Goal: Task Accomplishment & Management: Manage account settings

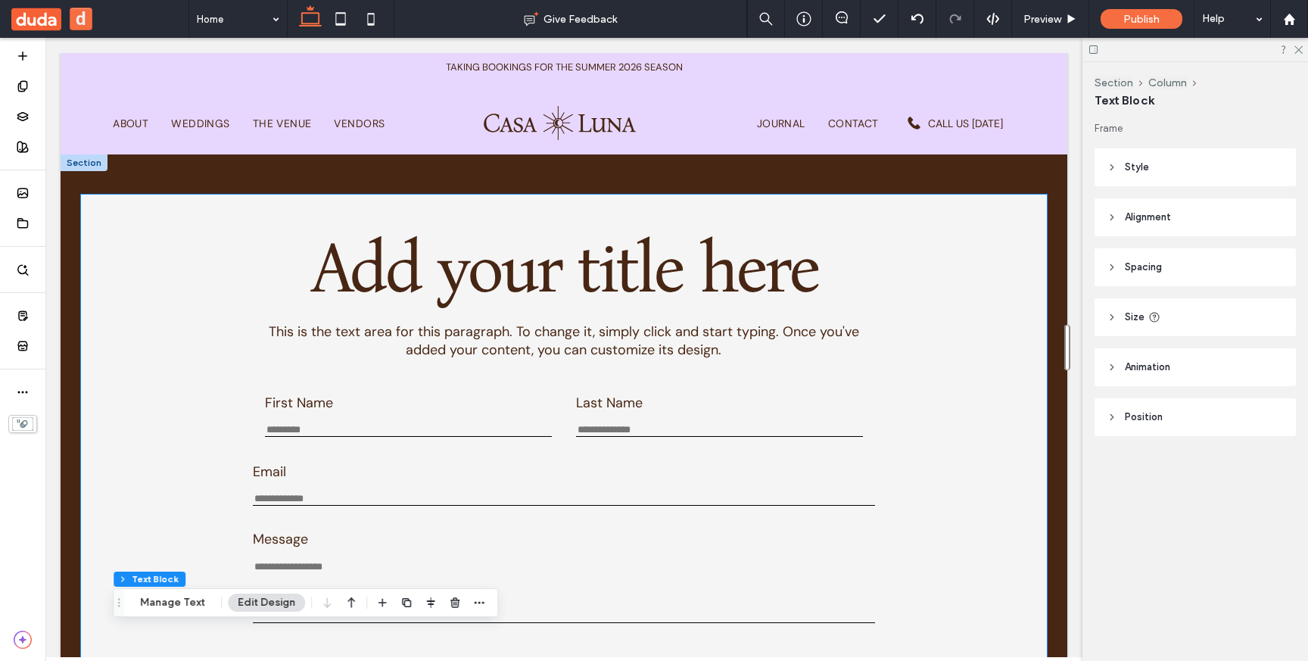
click at [213, 224] on div "Add your title here This is the text area for this paragraph. To change it, sim…" at bounding box center [564, 293] width 910 height 148
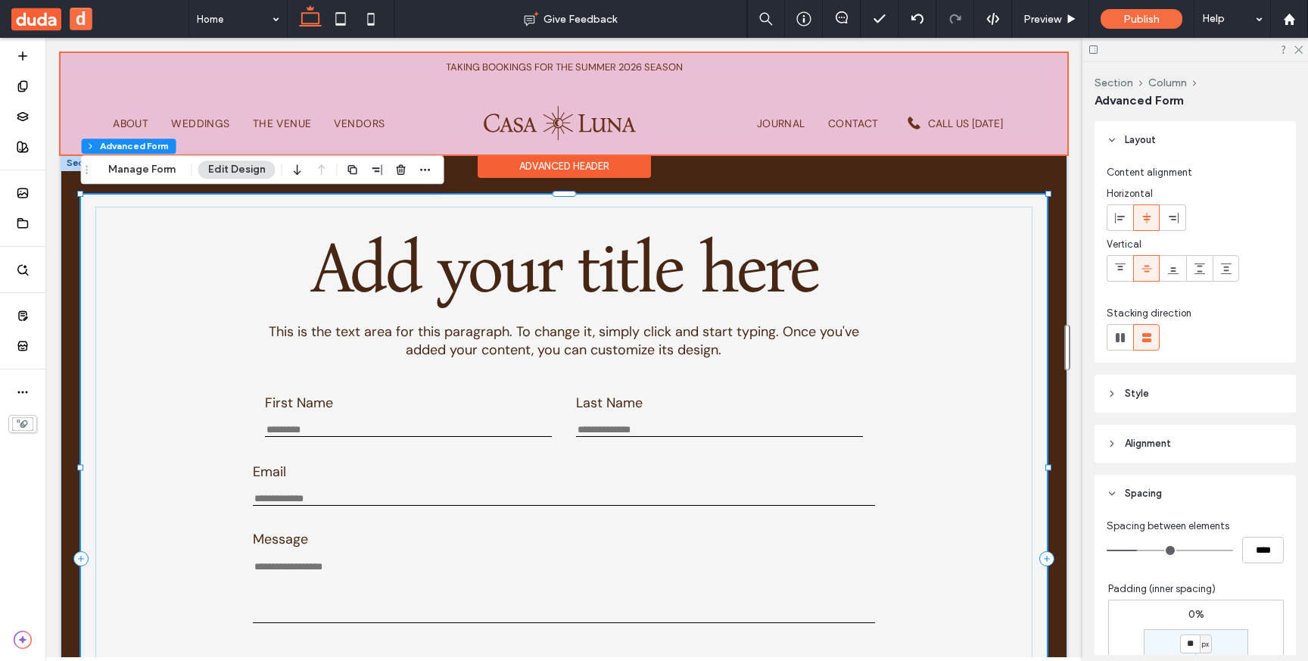
click at [378, 82] on div at bounding box center [564, 103] width 1007 height 101
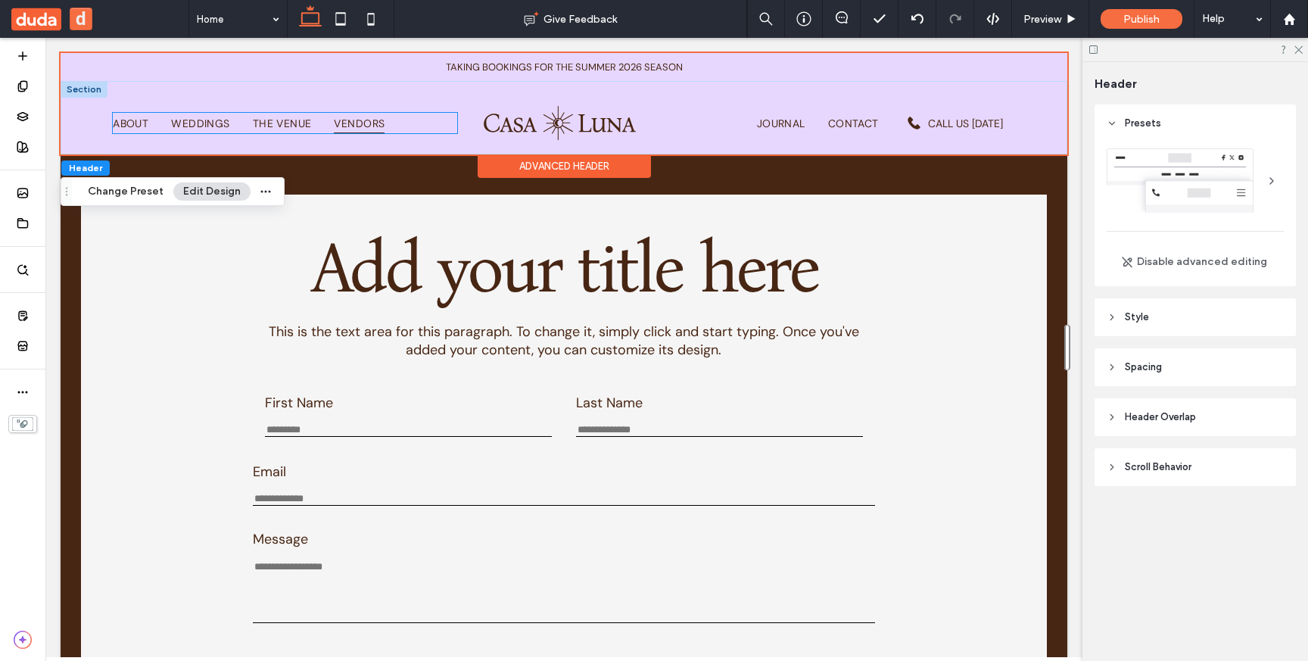
click at [374, 129] on span "Vendors" at bounding box center [359, 123] width 51 height 20
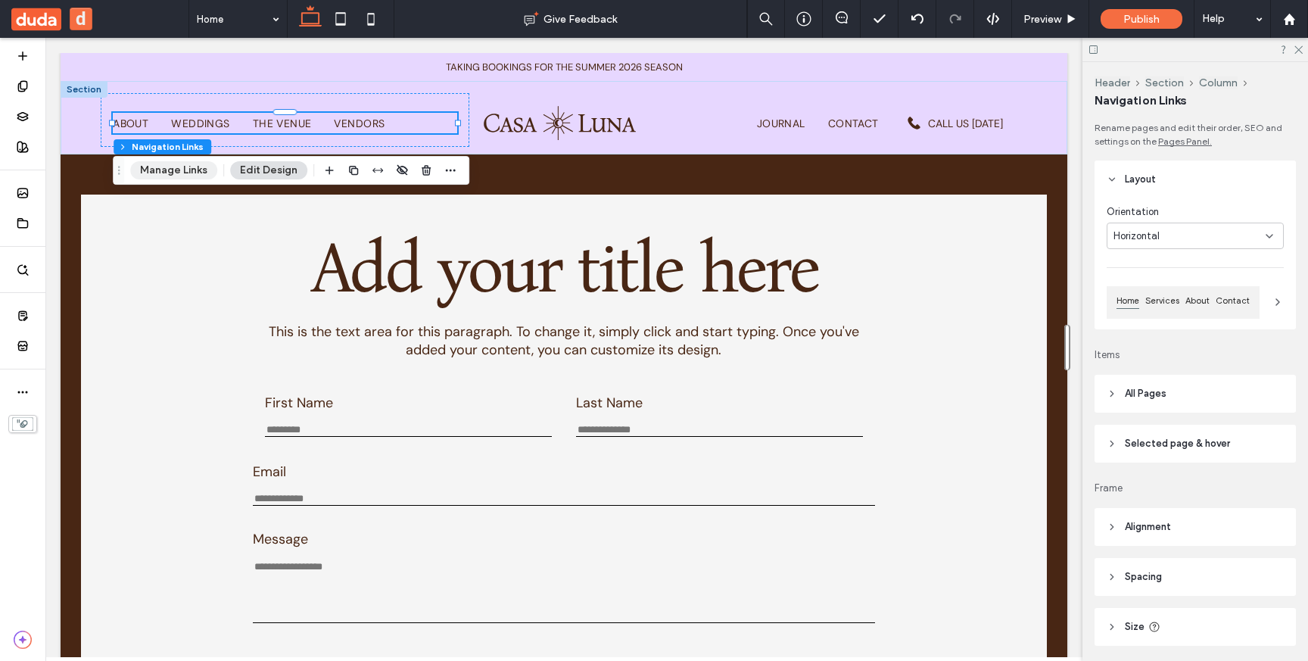
click at [170, 179] on button "Manage Links" at bounding box center [173, 170] width 87 height 18
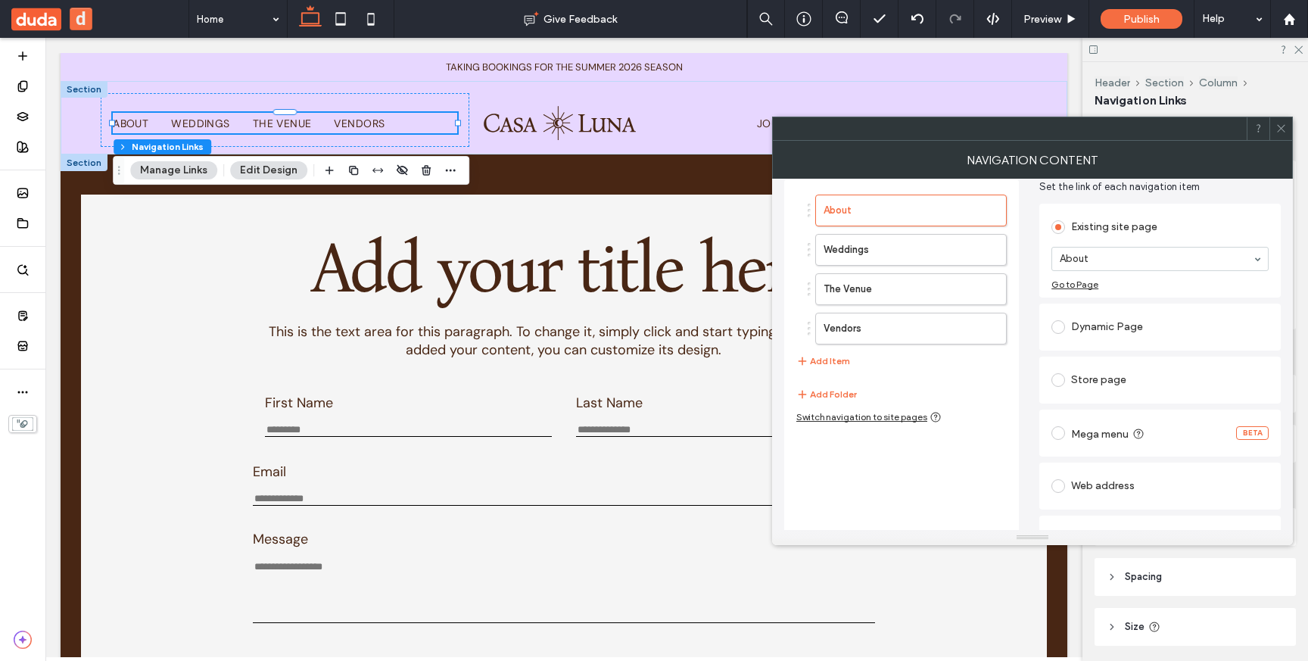
scroll to position [81, 0]
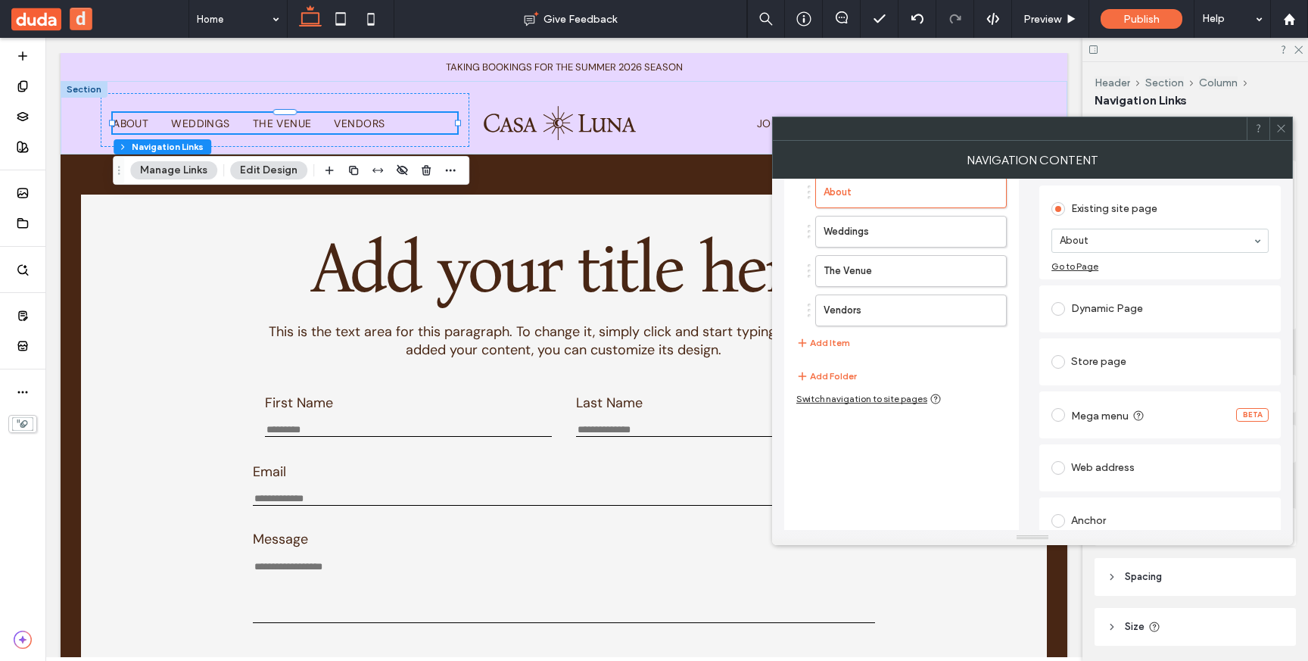
click at [1057, 412] on span at bounding box center [1058, 415] width 14 height 14
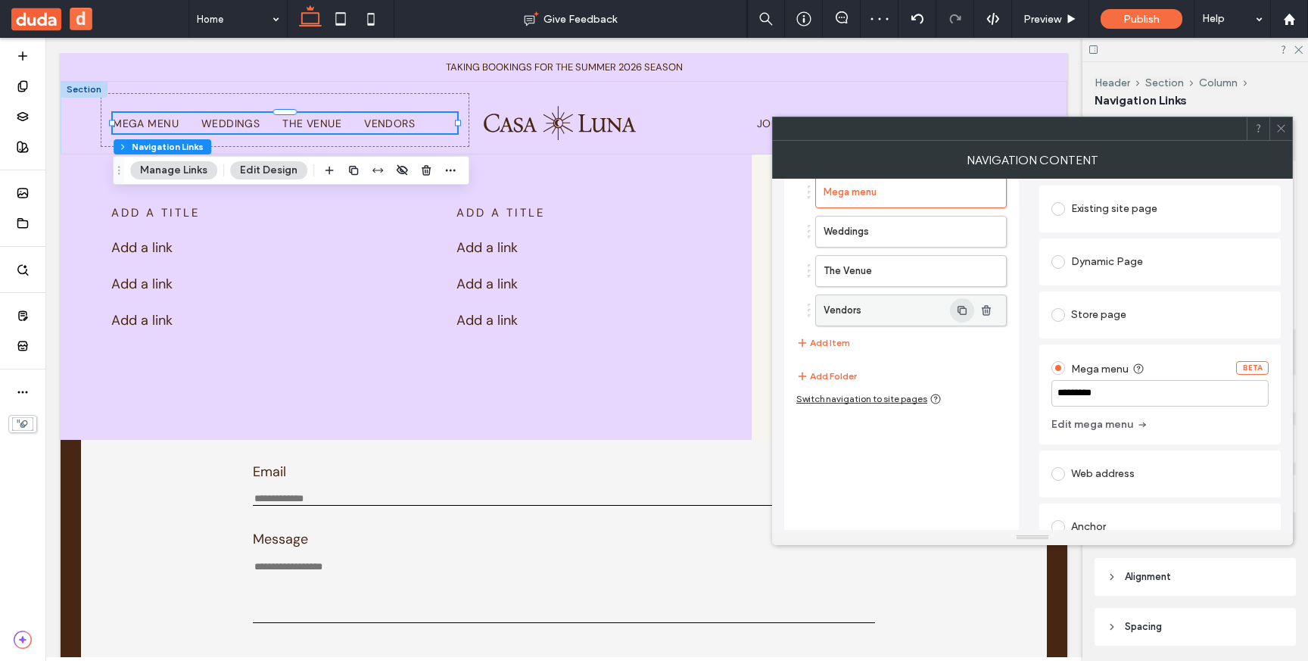
scroll to position [0, 0]
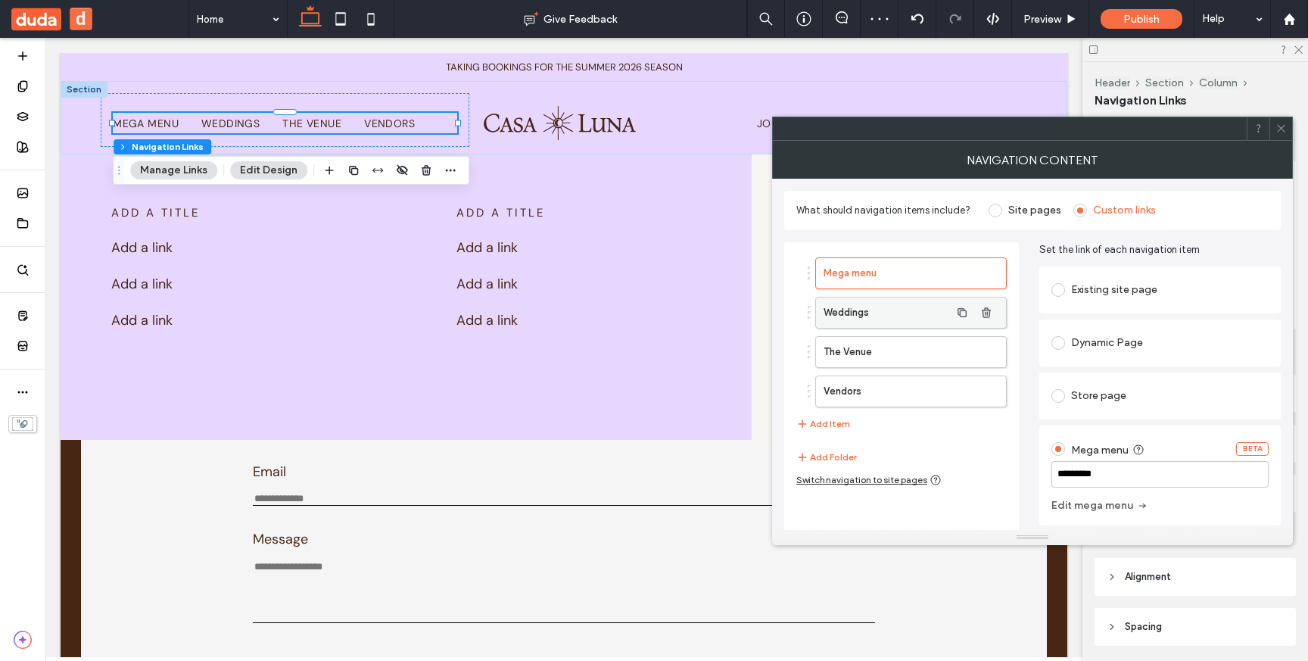
click at [890, 307] on label "Weddings" at bounding box center [886, 312] width 126 height 30
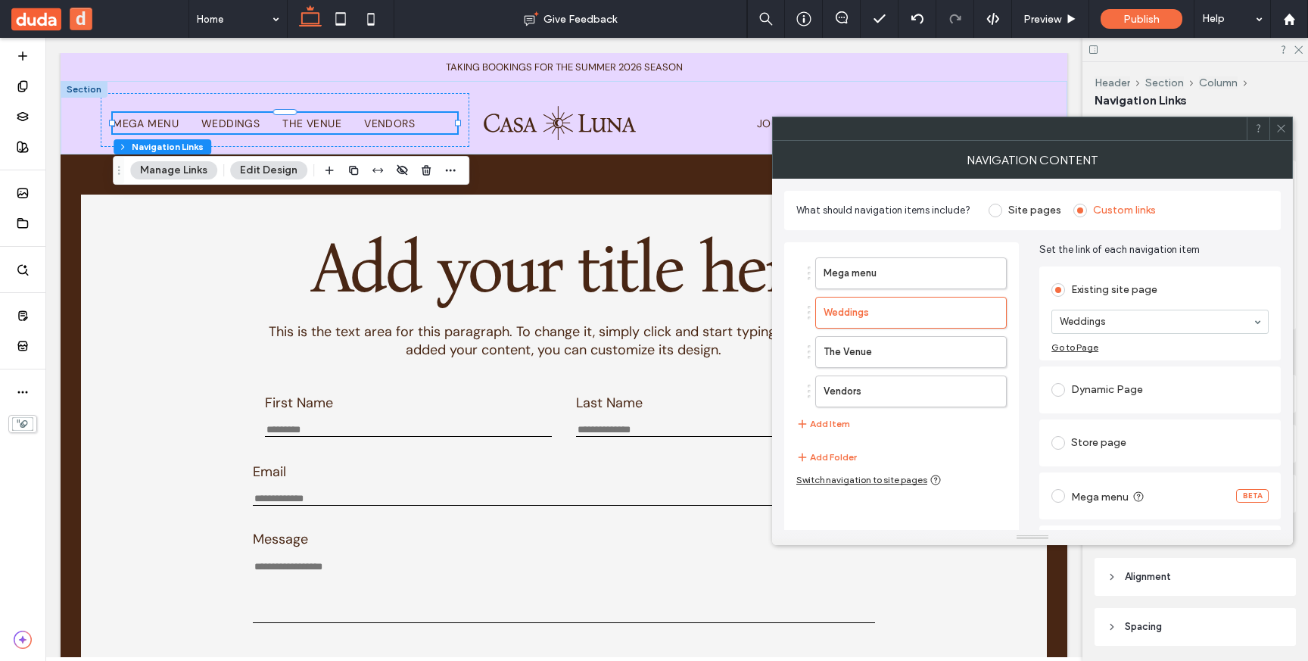
click at [1058, 498] on span at bounding box center [1058, 496] width 14 height 14
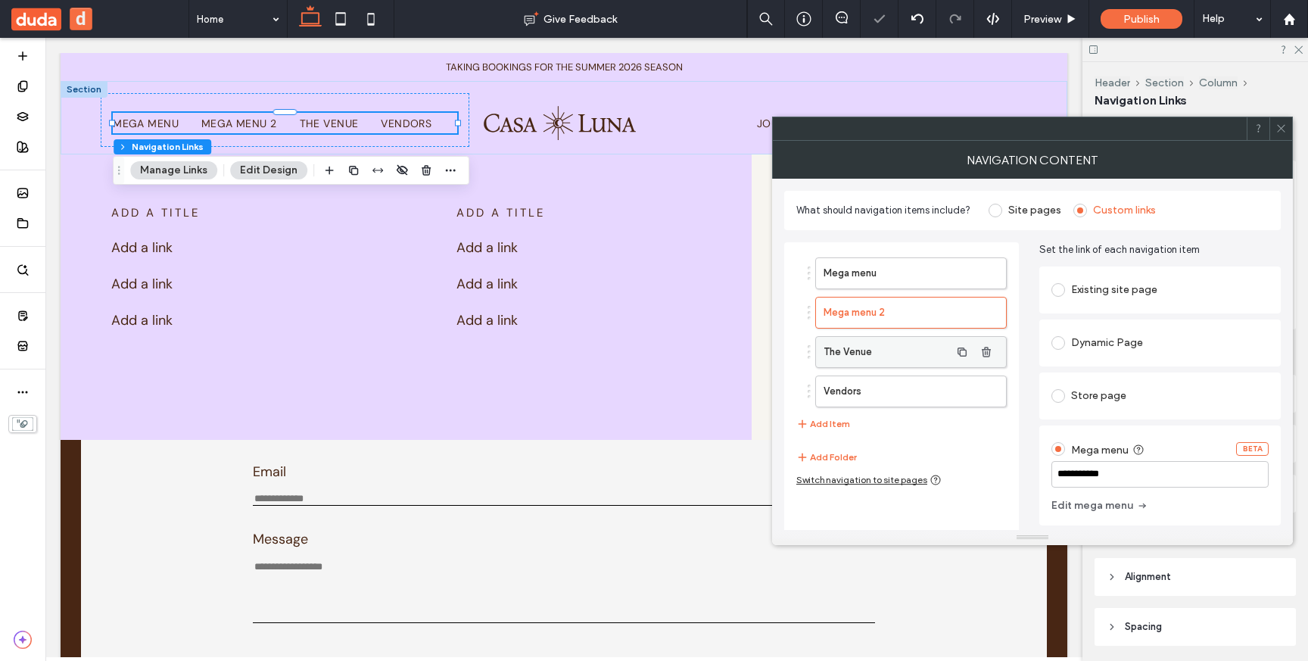
click at [885, 351] on label "The Venue" at bounding box center [886, 352] width 126 height 30
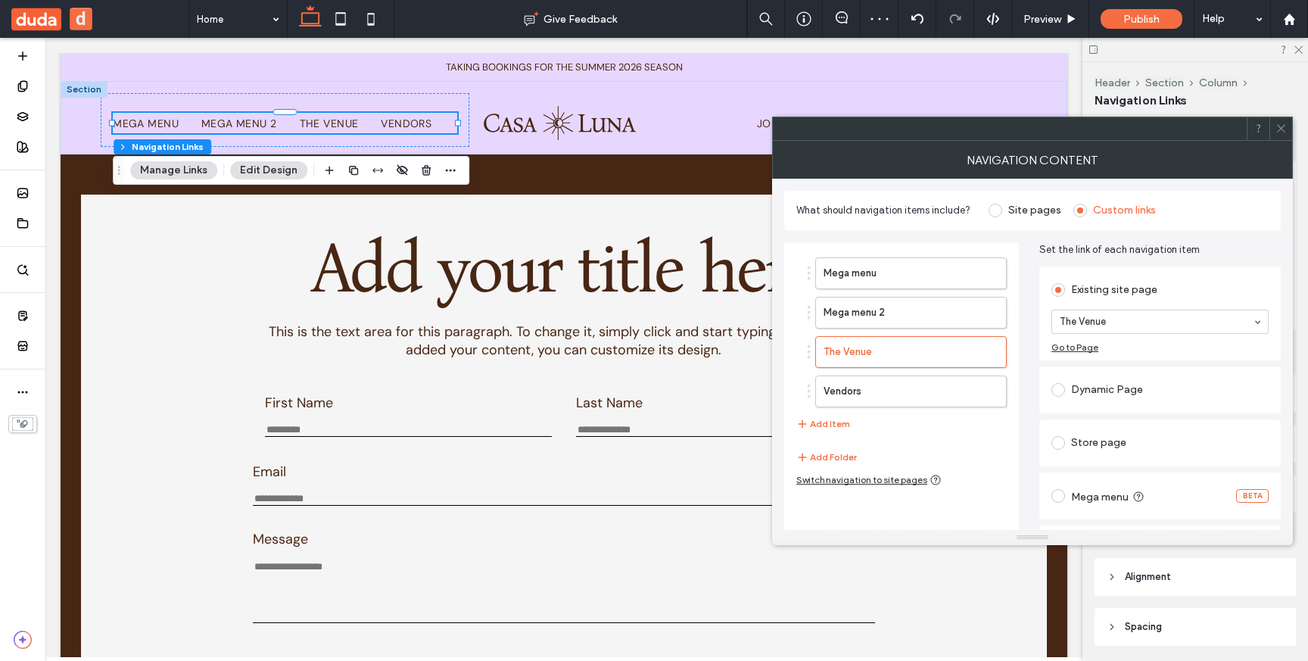
click at [1089, 490] on label "Mega menu" at bounding box center [1109, 495] width 77 height 15
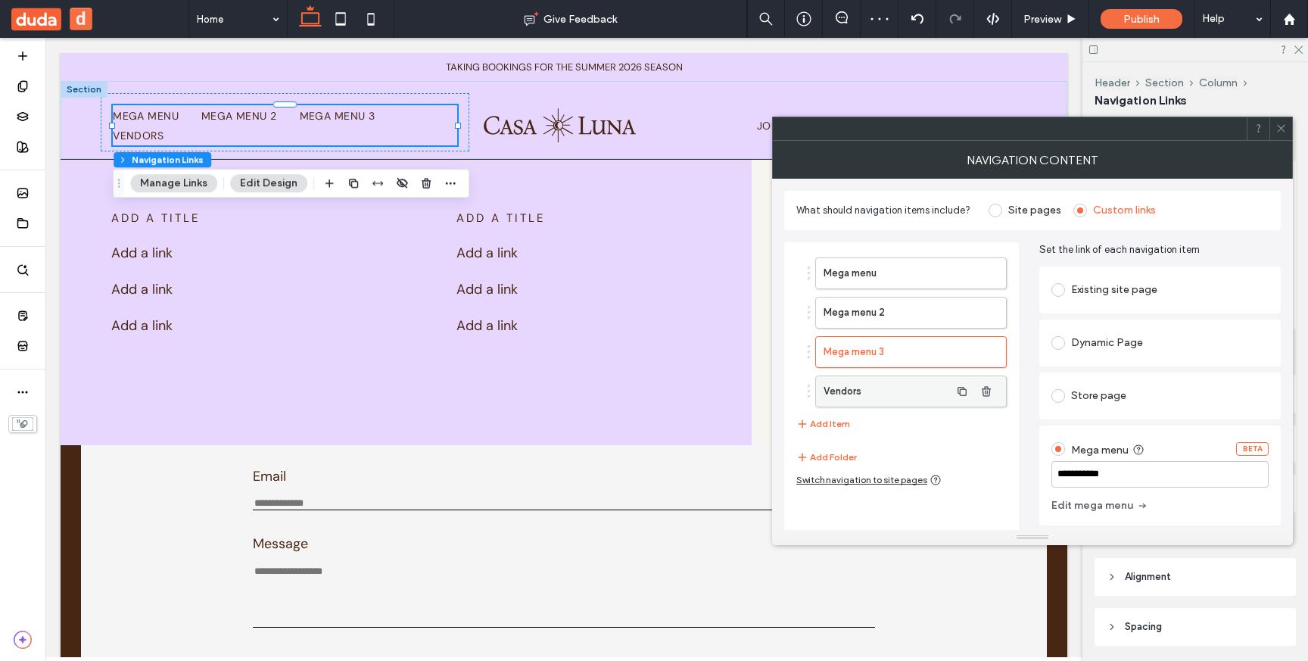
click at [903, 397] on label "Vendors" at bounding box center [886, 391] width 126 height 30
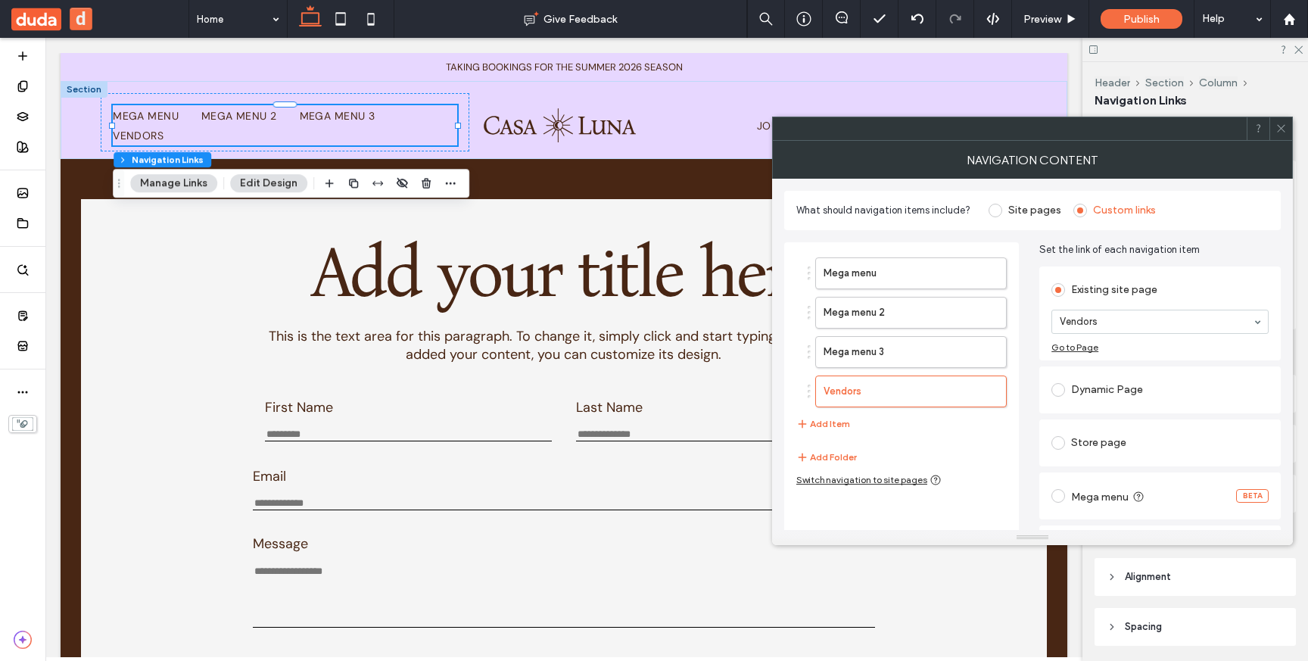
click at [1065, 496] on label at bounding box center [1061, 496] width 20 height 14
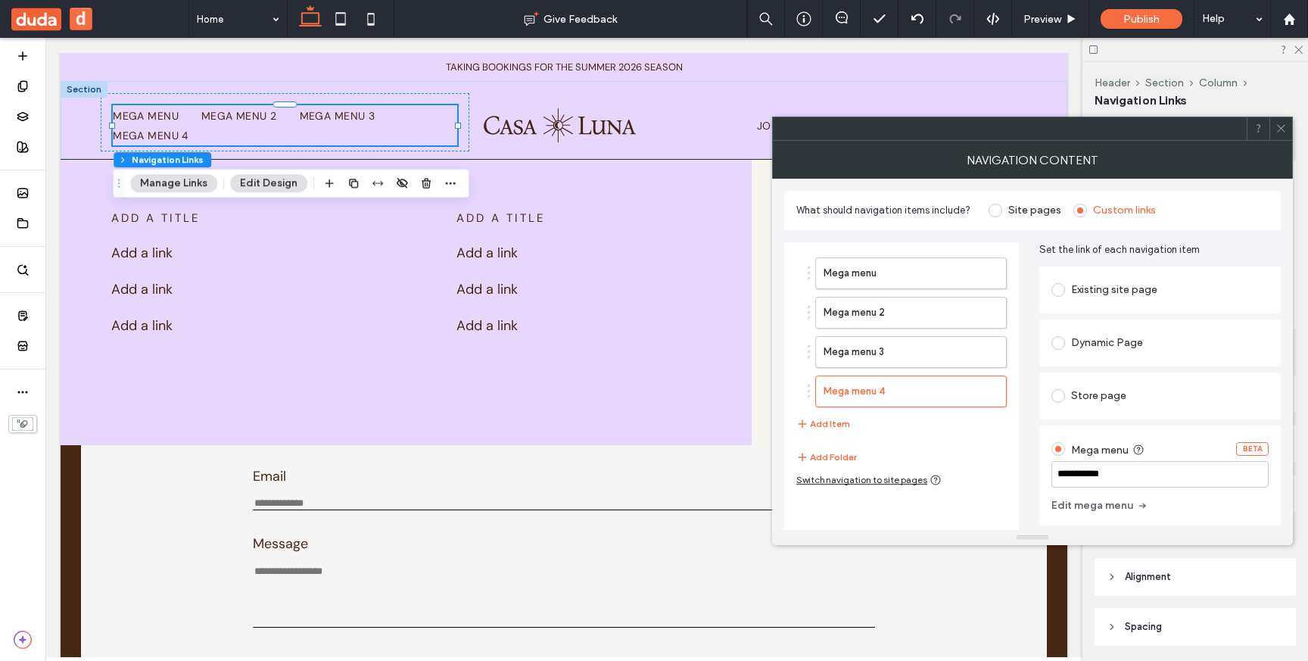
click at [881, 480] on div "Switch navigation to site pages" at bounding box center [868, 480] width 145 height 12
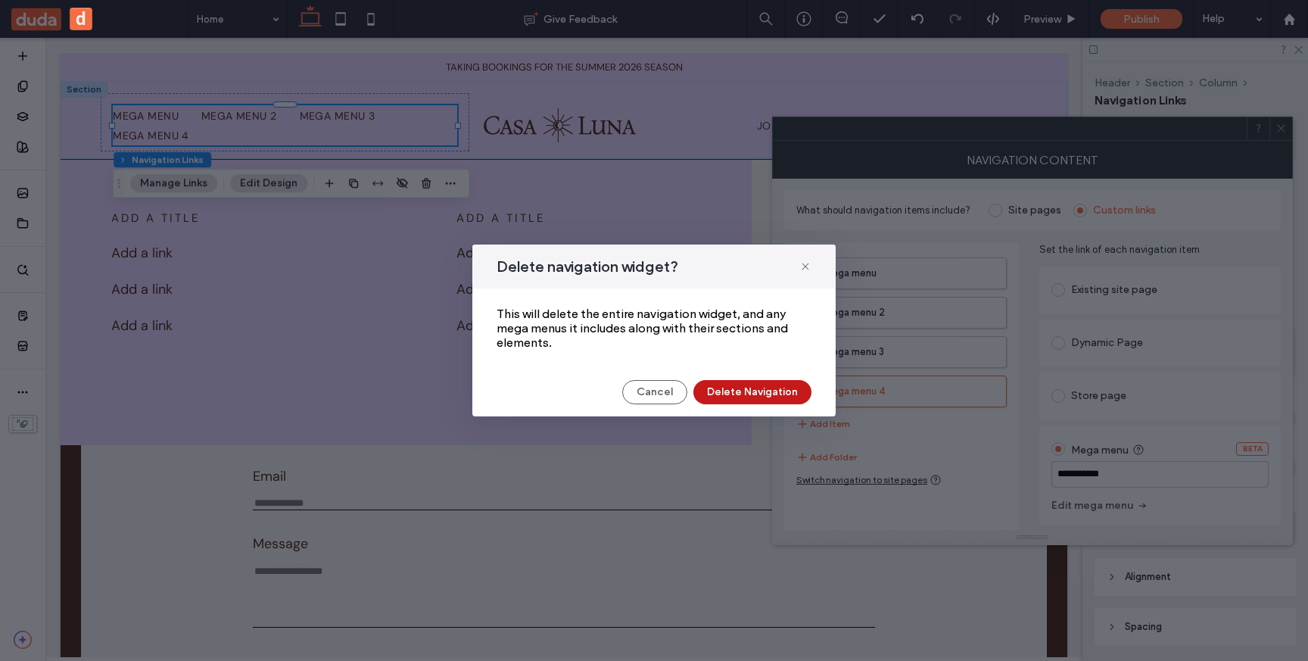
click at [741, 397] on button "Delete Navigation" at bounding box center [752, 392] width 118 height 24
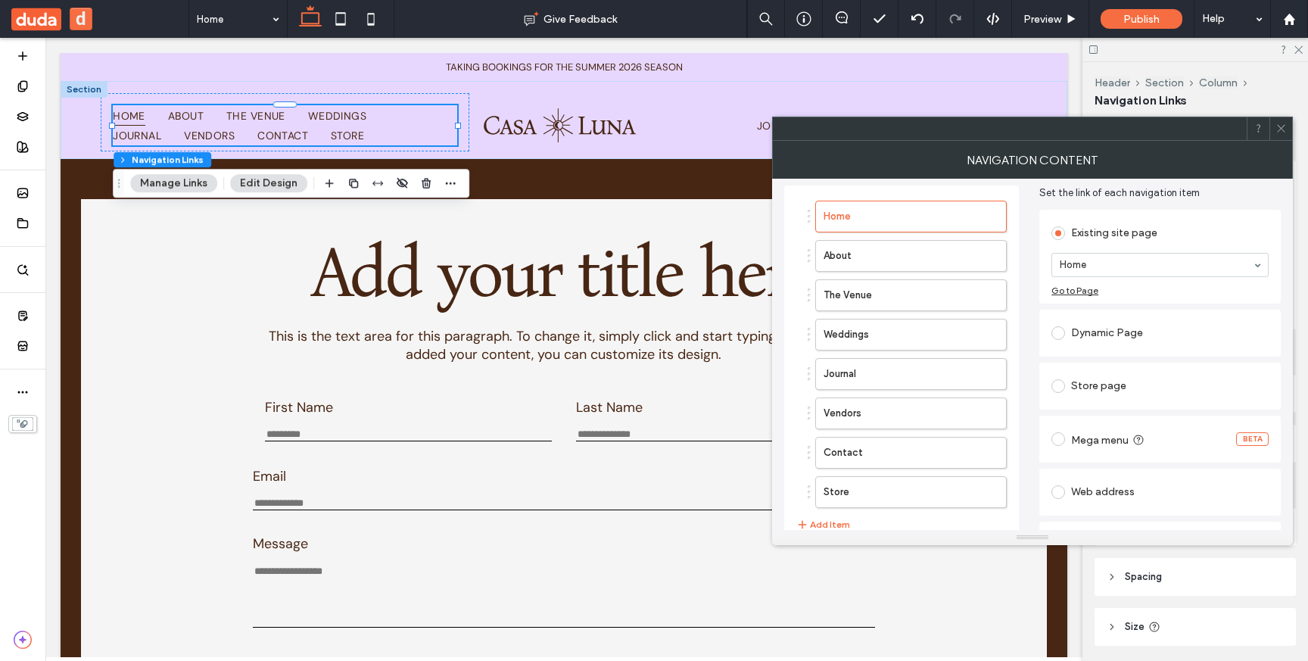
scroll to position [121, 0]
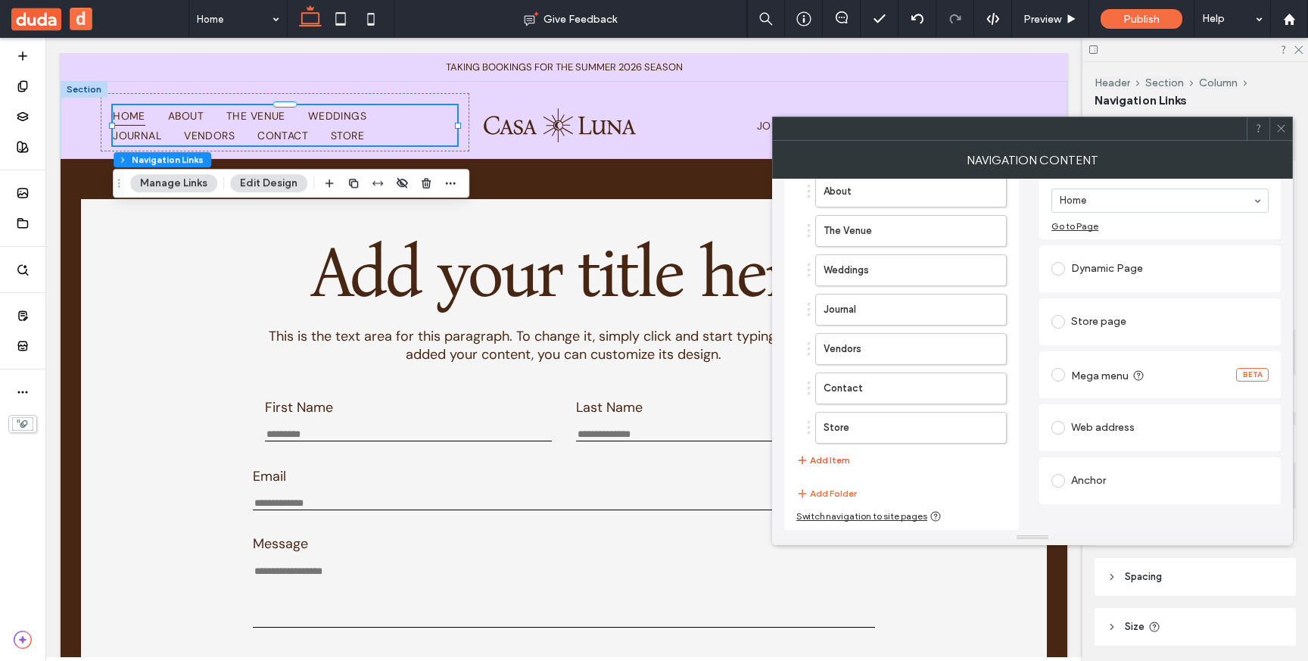
click at [836, 459] on button "Add Item" at bounding box center [823, 460] width 54 height 18
click at [1057, 375] on span at bounding box center [1058, 375] width 14 height 14
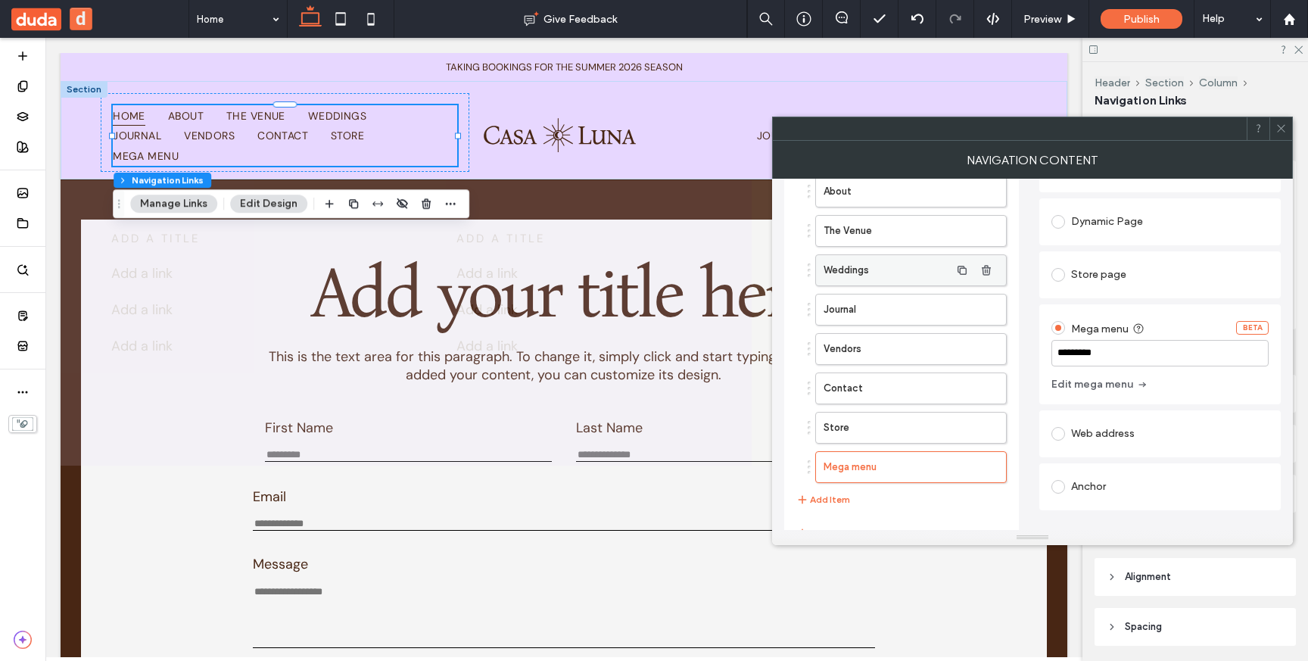
scroll to position [0, 0]
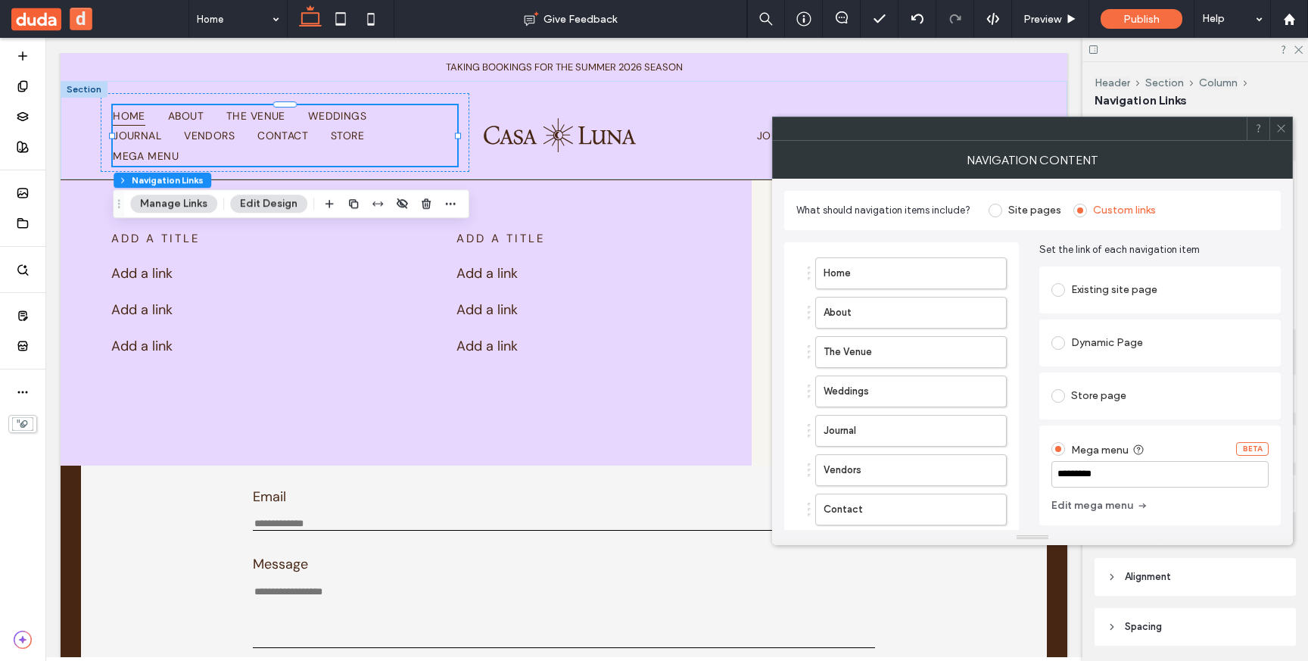
click at [1281, 128] on use at bounding box center [1281, 129] width 8 height 8
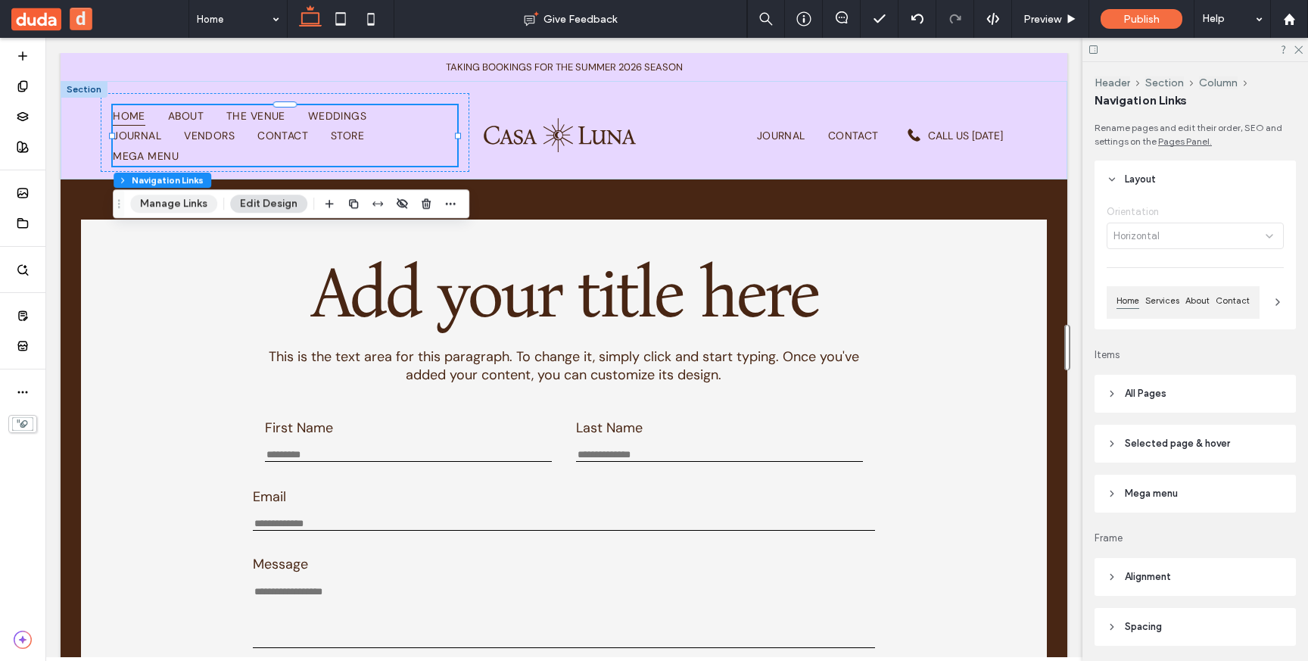
click at [181, 212] on button "Manage Links" at bounding box center [173, 204] width 87 height 18
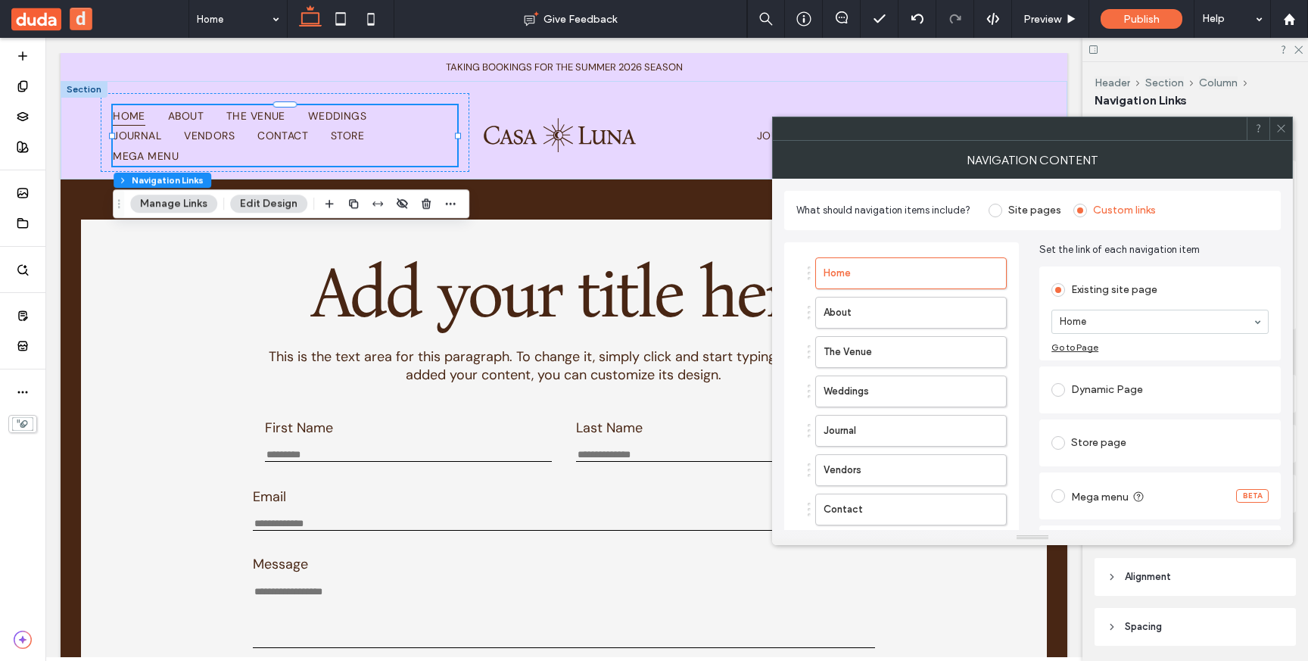
click at [1278, 124] on icon at bounding box center [1280, 128] width 11 height 11
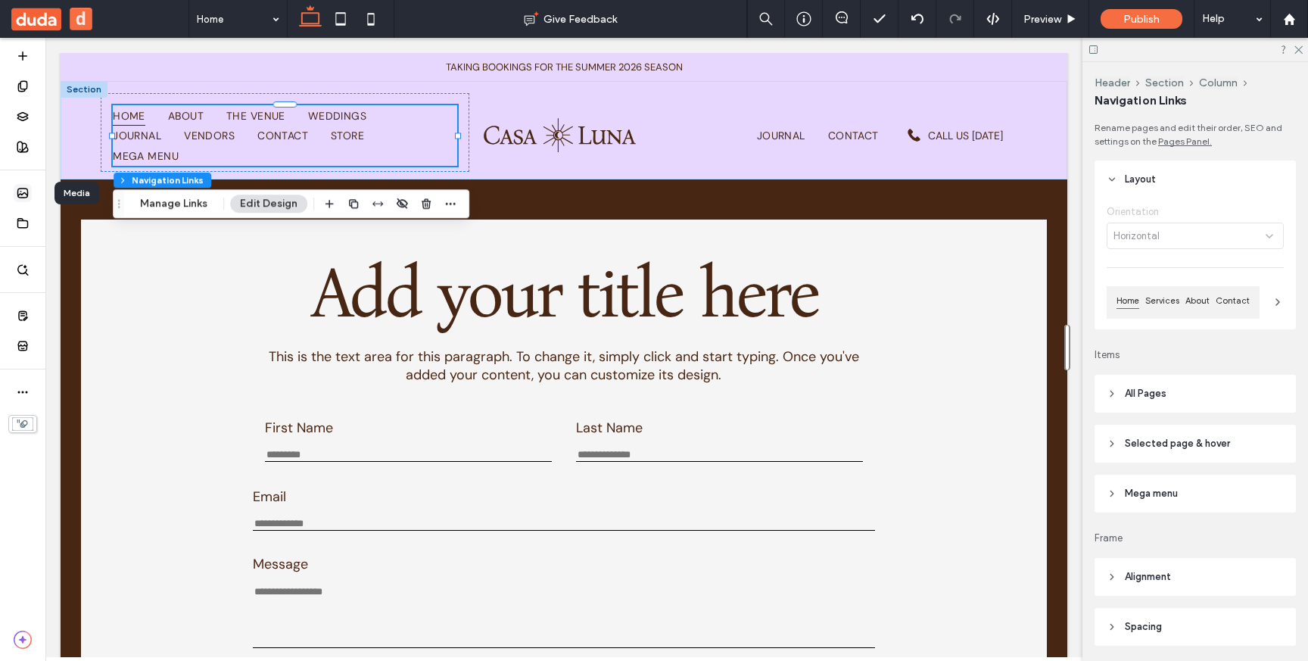
click at [22, 194] on use at bounding box center [23, 192] width 10 height 9
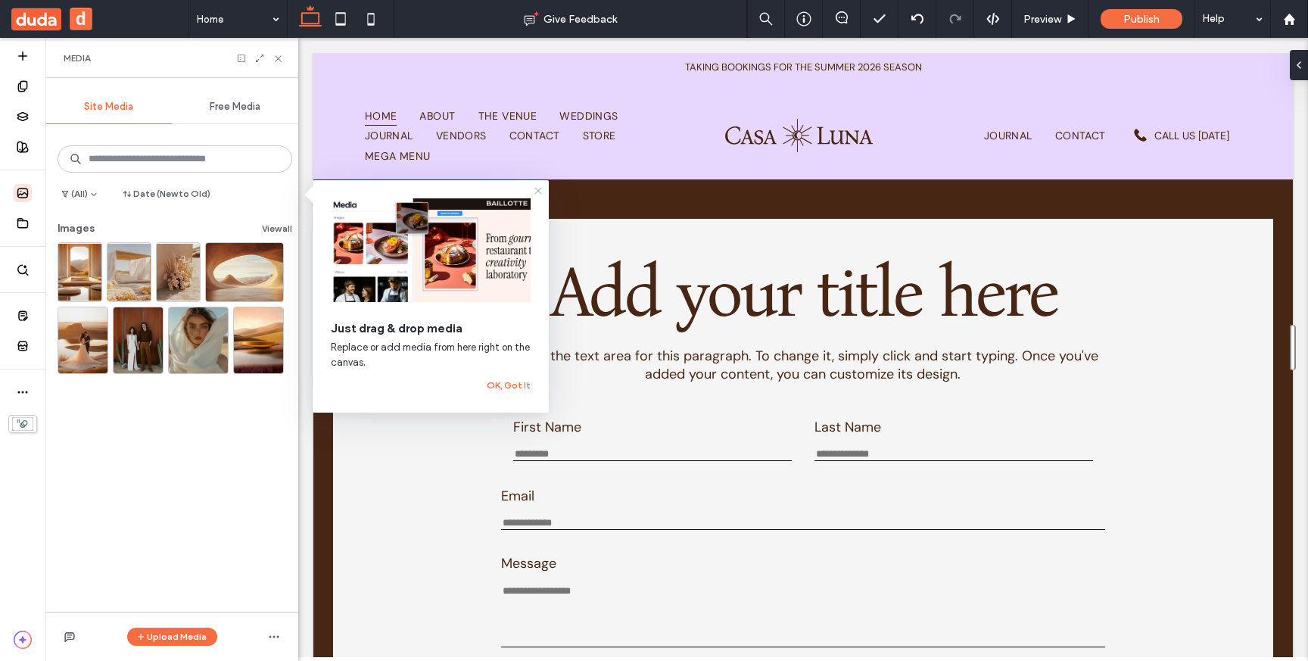
click at [540, 193] on icon at bounding box center [538, 191] width 12 height 12
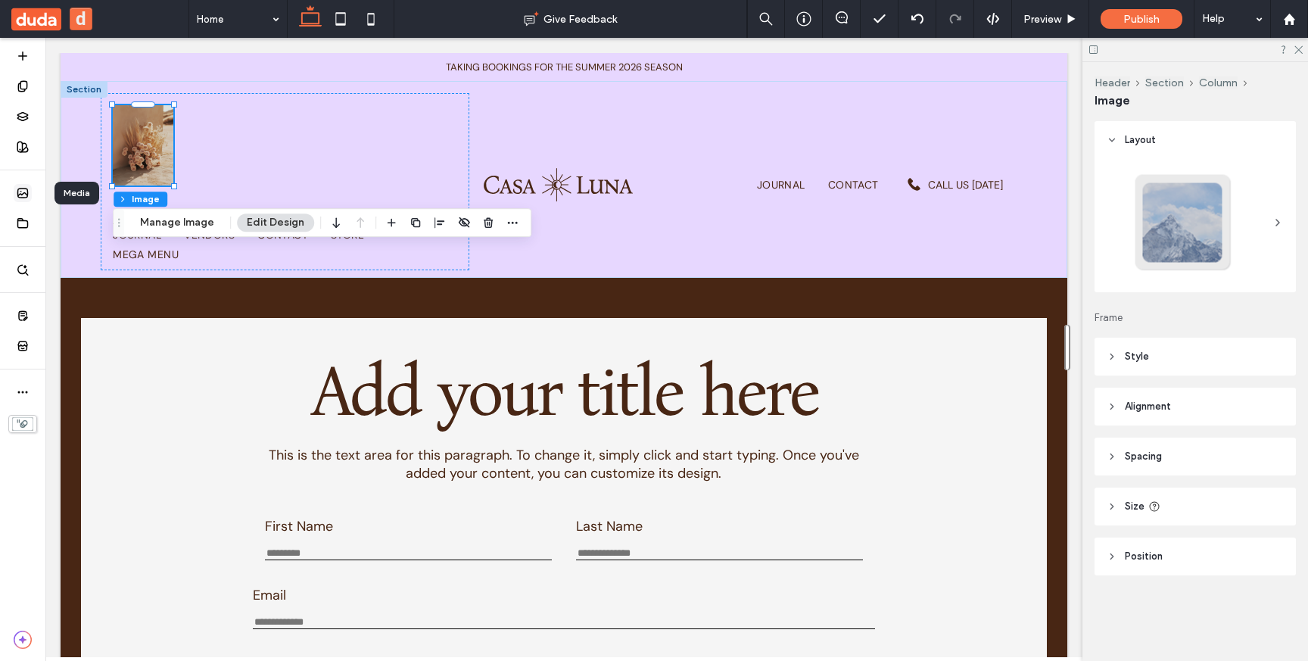
click at [18, 188] on icon at bounding box center [23, 193] width 12 height 12
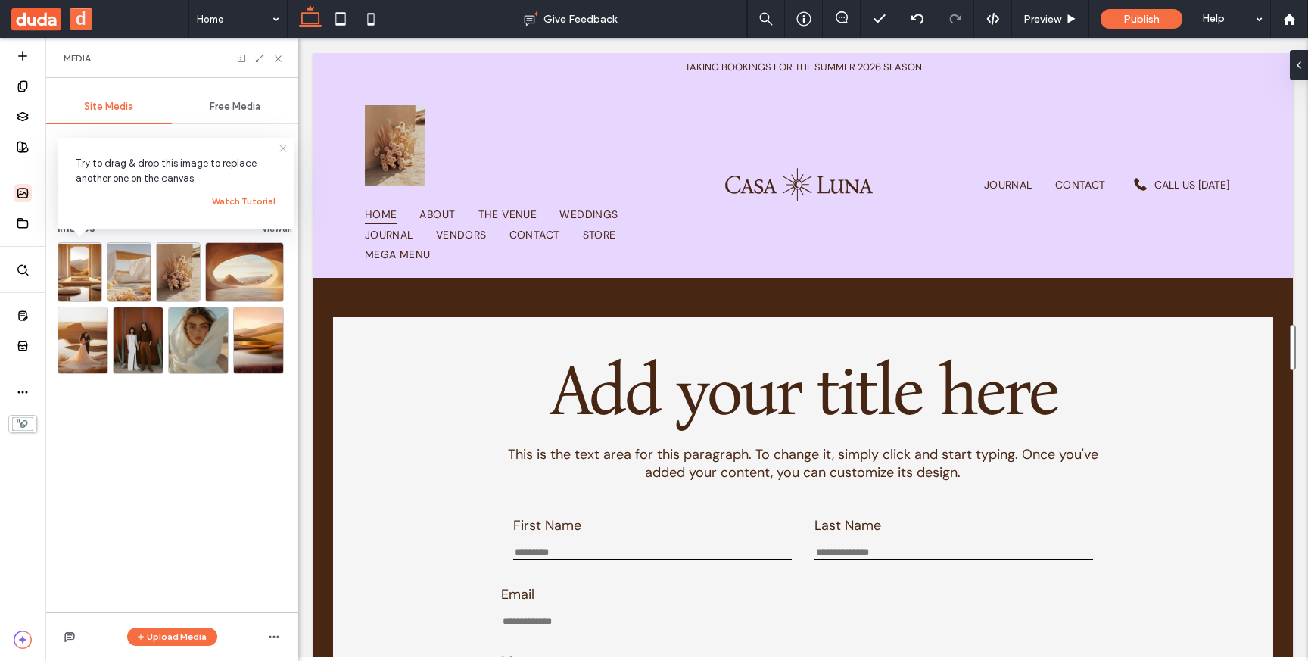
click at [284, 148] on icon at bounding box center [283, 148] width 12 height 12
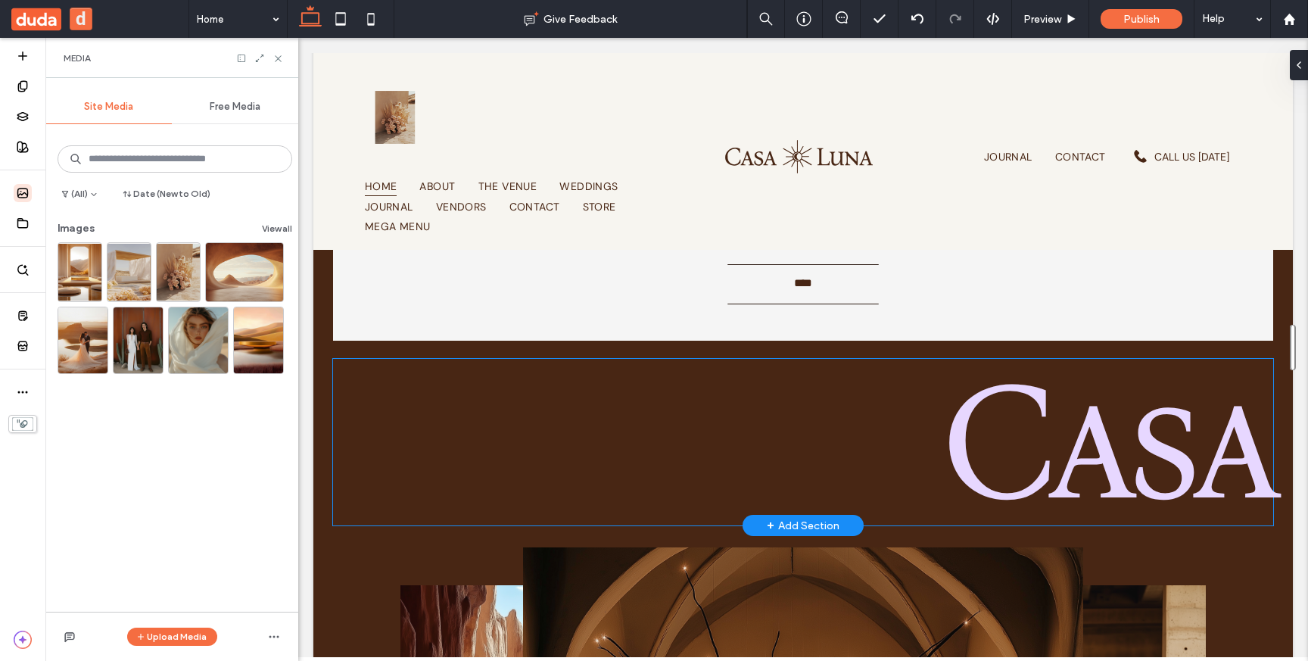
scroll to position [586, 0]
